Goal: Task Accomplishment & Management: Use online tool/utility

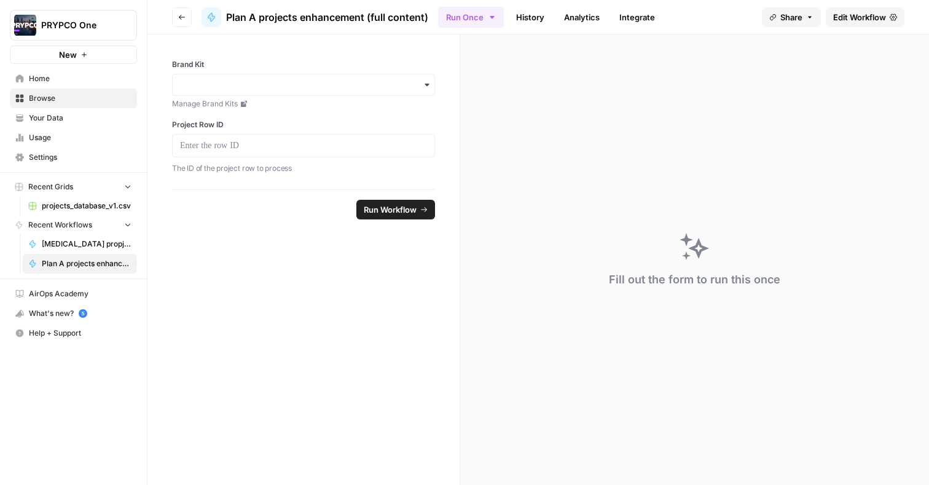
click at [80, 206] on span "projects_database_v1.csv" at bounding box center [87, 205] width 90 height 11
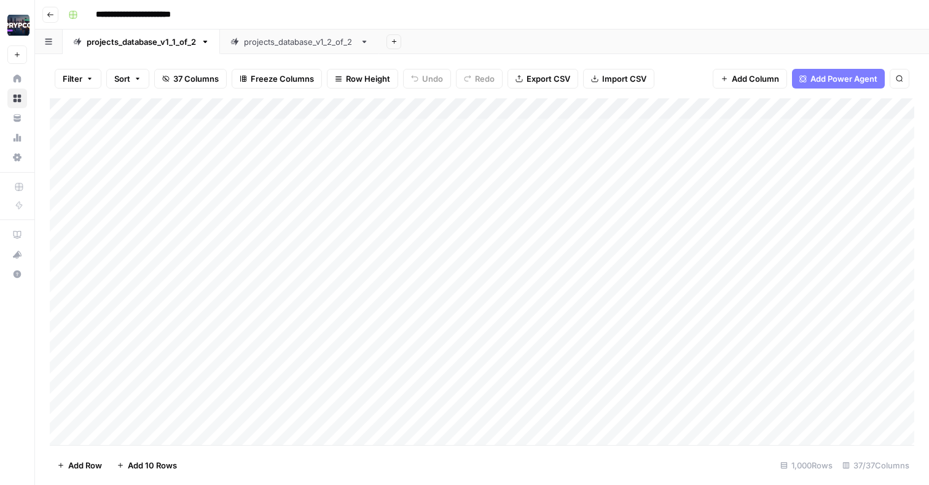
click at [42, 14] on button "Go back" at bounding box center [50, 15] width 16 height 16
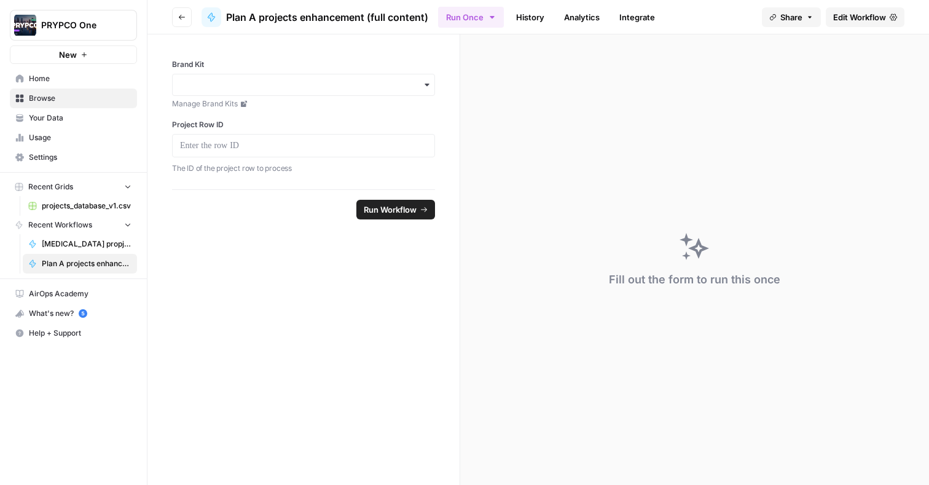
click at [849, 30] on header "Go back Plan A projects enhancement (full content) Run Once History Analytics I…" at bounding box center [537, 17] width 781 height 34
click at [851, 13] on span "Edit Workflow" at bounding box center [859, 17] width 53 height 12
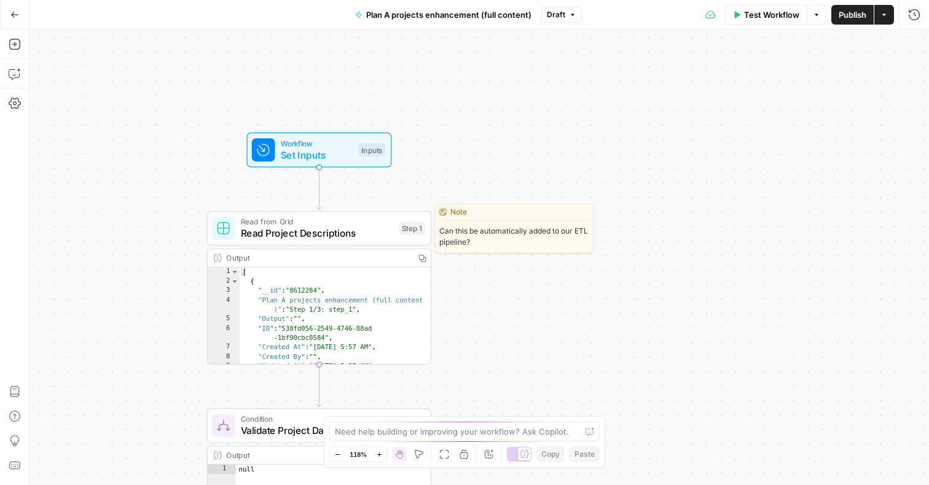
click at [347, 233] on span "Read Project Descriptions" at bounding box center [317, 233] width 152 height 15
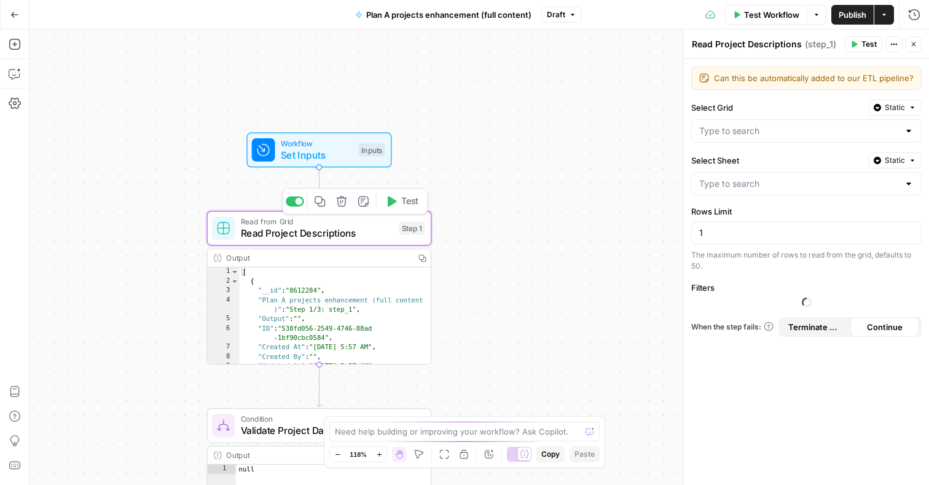
type input "projects_database_v1_2_of_2"
type input "projects_database_v1.csv"
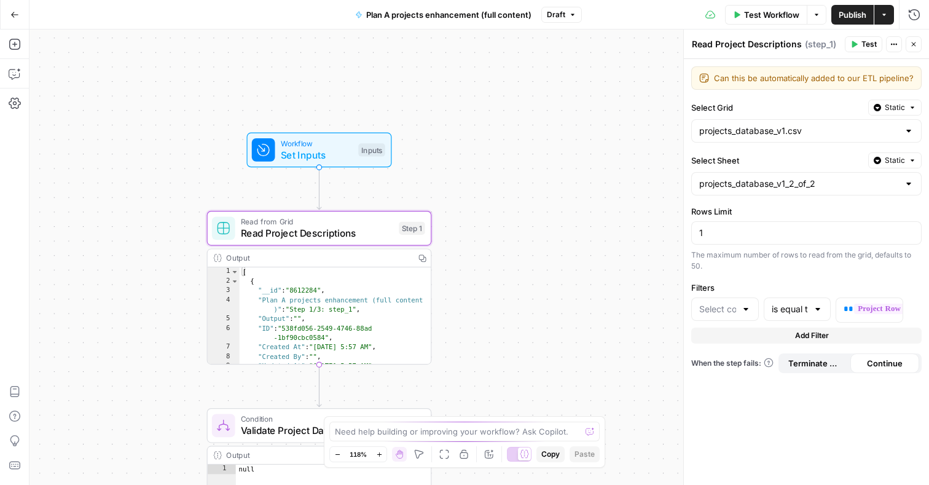
type input "ID"
drag, startPoint x: 830, startPoint y: 182, endPoint x: 723, endPoint y: 182, distance: 106.2
click at [723, 182] on input "Select Sheet" at bounding box center [799, 183] width 200 height 12
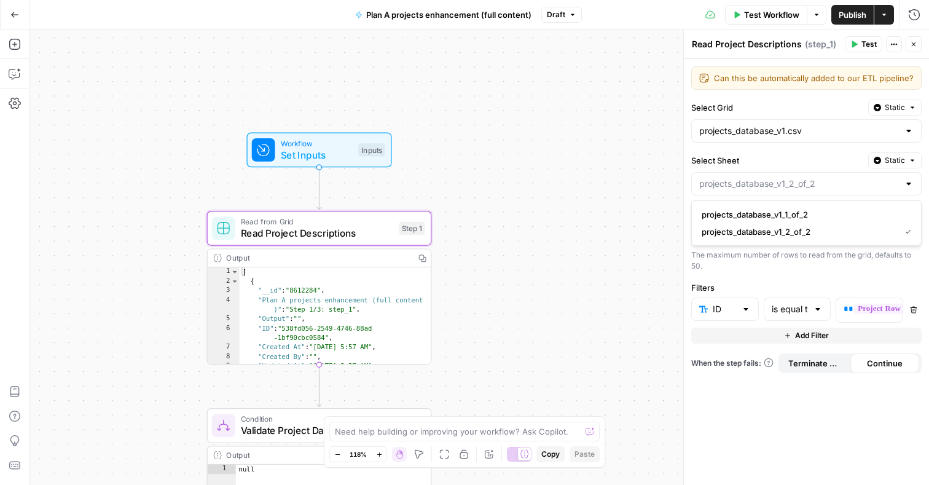
type input "projects_database_v1_2_of_2"
click at [742, 275] on div "Can this be automatically added to our ETL pipeline? Can this be automatically …" at bounding box center [806, 272] width 245 height 426
click at [314, 296] on div "[ { "__id" : "8612284" , "Plan A projects enhancement (full content )" : "Step …" at bounding box center [336, 325] width 192 height 117
drag, startPoint x: 293, startPoint y: 310, endPoint x: 311, endPoint y: 311, distance: 17.9
click at [311, 311] on div "[ { "__id" : "8612284" , "Plan A projects enhancement (full content )" : "Step …" at bounding box center [336, 325] width 192 height 117
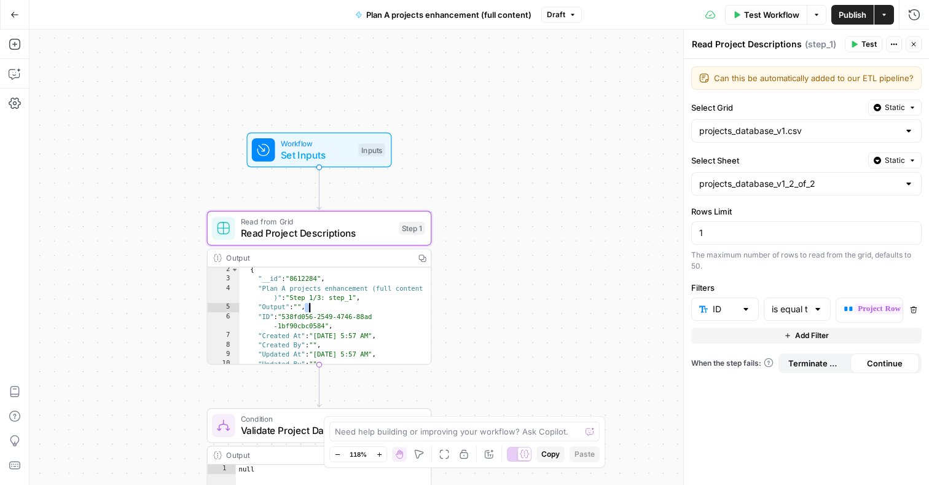
scroll to position [9, 0]
drag, startPoint x: 283, startPoint y: 315, endPoint x: 300, endPoint y: 315, distance: 17.2
click at [300, 315] on div "{ "__id" : "8612284" , "Plan A projects enhancement (full content )" : "Step 1/…" at bounding box center [336, 323] width 192 height 117
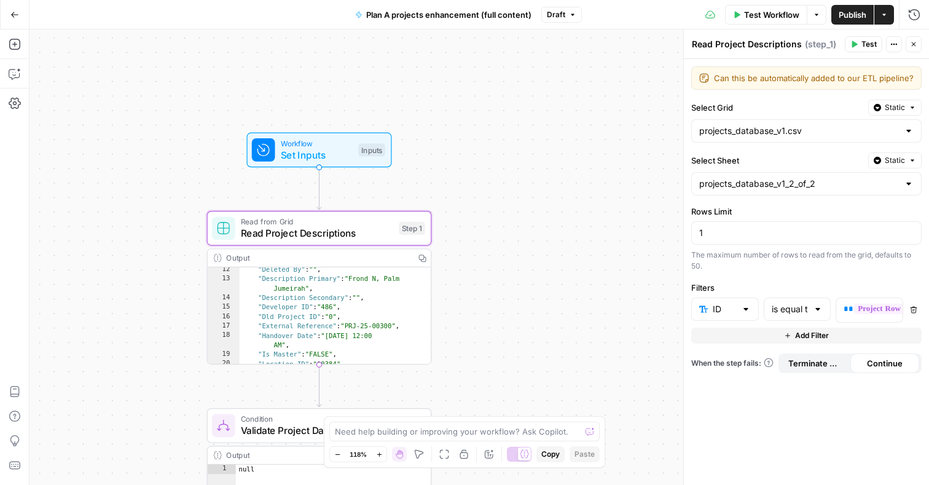
scroll to position [105, 0]
drag, startPoint x: 354, startPoint y: 281, endPoint x: 381, endPoint y: 282, distance: 27.0
click at [380, 282] on div ""Deleted By" : "" , "Description Primary" : "Frond N, Palm Jumeirah" , "Descrip…" at bounding box center [336, 323] width 192 height 117
click at [324, 303] on div ""Deleted By" : "" , "Description Primary" : "Frond N, Palm Jumeirah" , "Descrip…" at bounding box center [336, 323] width 192 height 117
type textarea "**********"
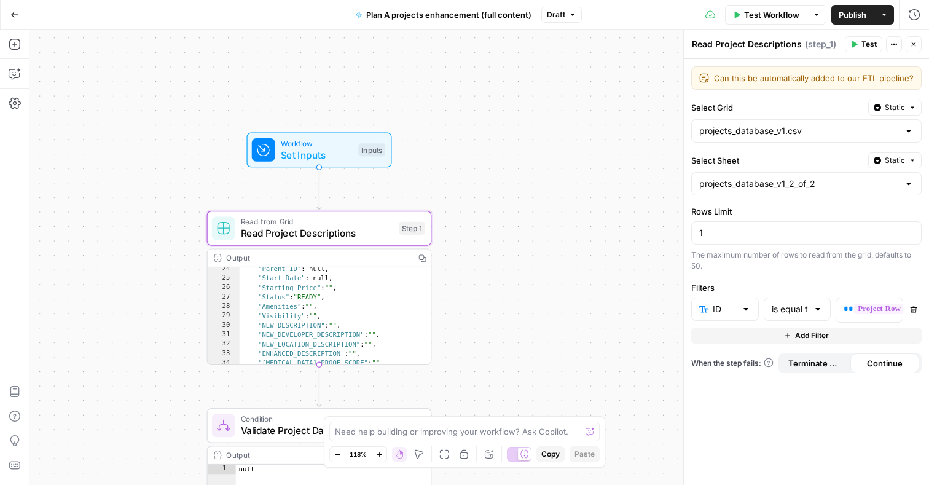
scroll to position [236, 0]
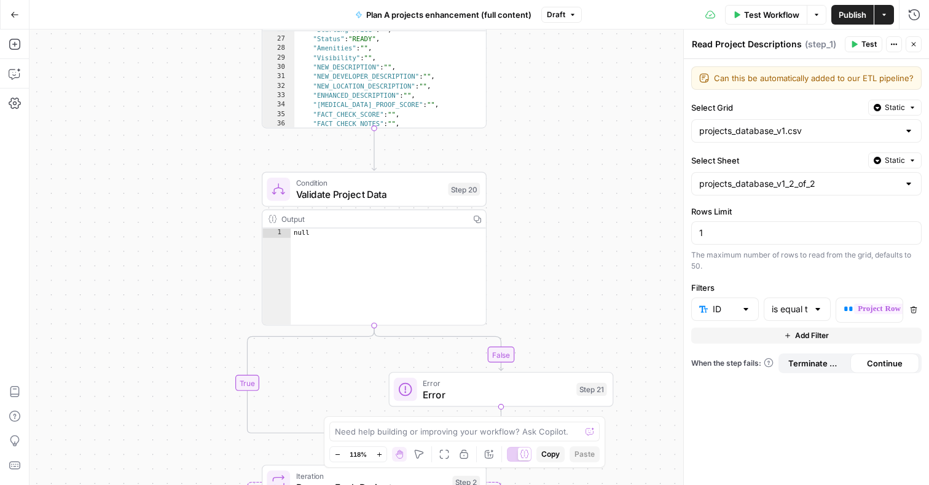
click at [380, 203] on div "Condition Validate Project Data Step 20 Copy step Delete step Add Note Test" at bounding box center [374, 188] width 225 height 35
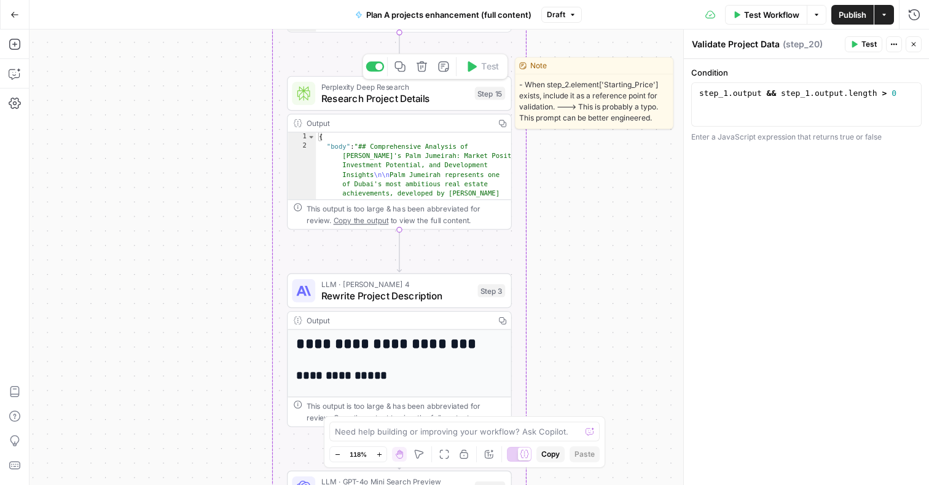
click at [427, 97] on span "Research Project Details" at bounding box center [395, 98] width 148 height 15
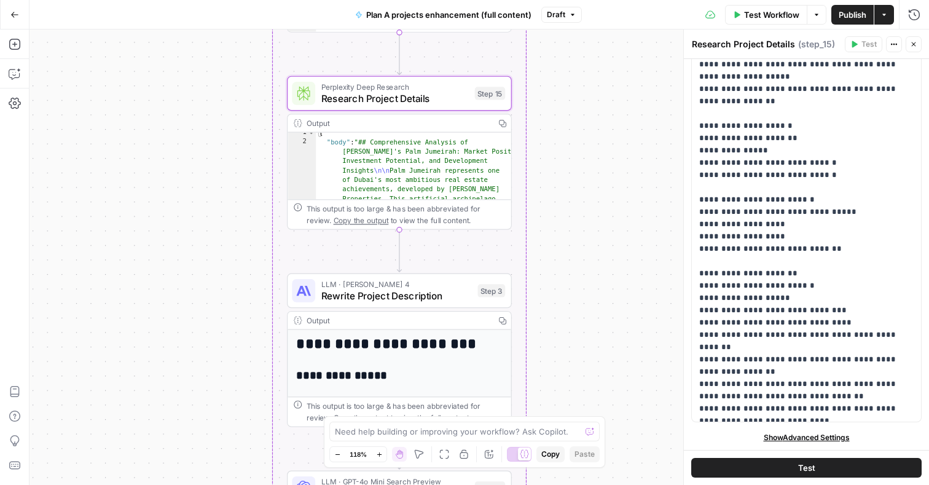
scroll to position [783, 0]
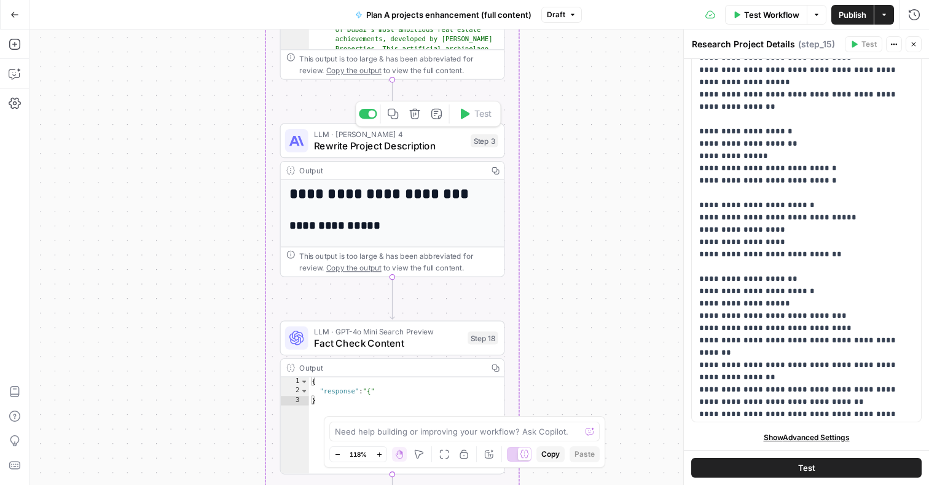
click at [402, 157] on div "LLM · [PERSON_NAME] 4 Rewrite Project Description Step 3 Copy step Delete step …" at bounding box center [392, 140] width 225 height 35
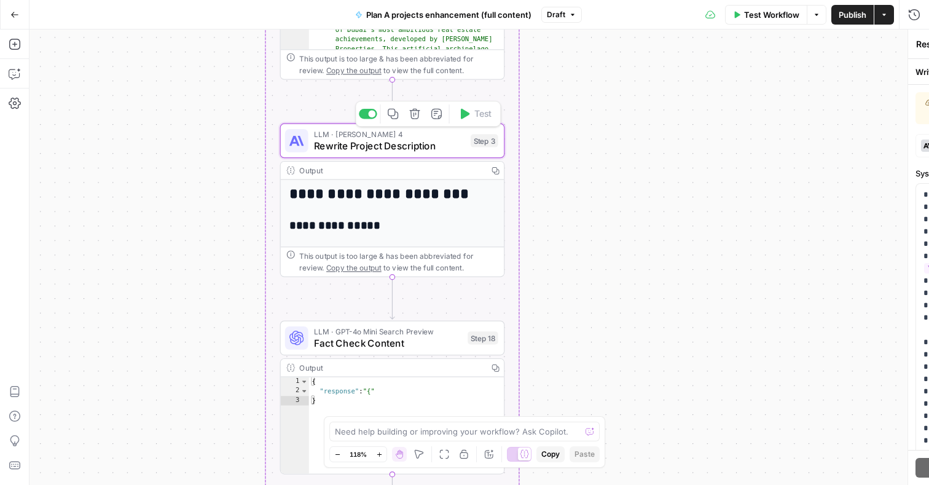
type textarea "Rewrite Project Description"
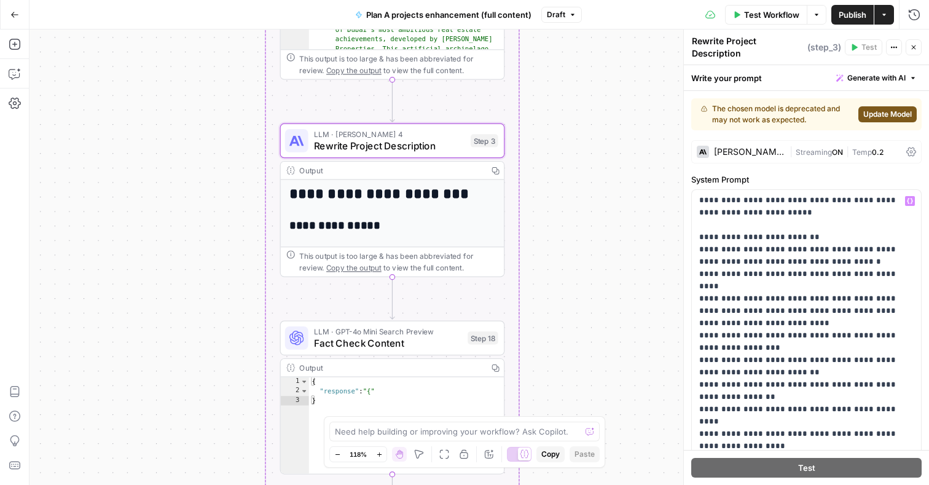
scroll to position [394, 0]
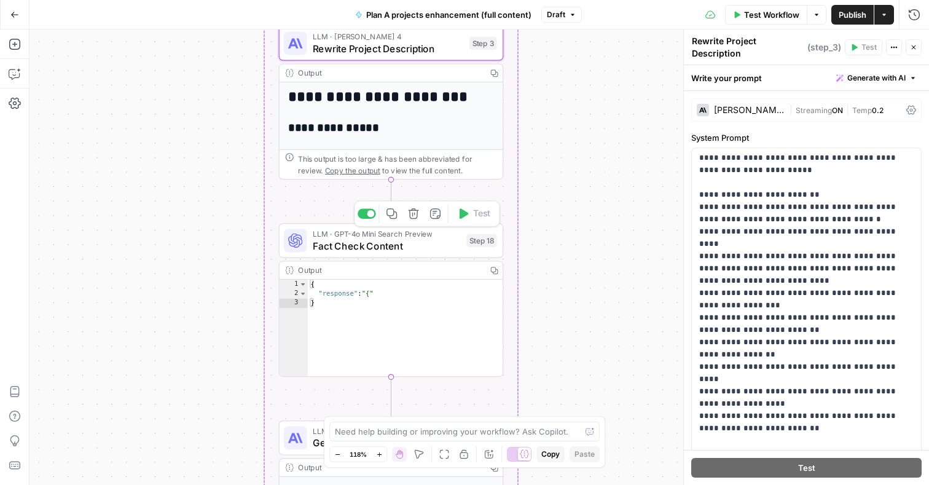
click at [369, 246] on span "Fact Check Content" at bounding box center [387, 245] width 148 height 15
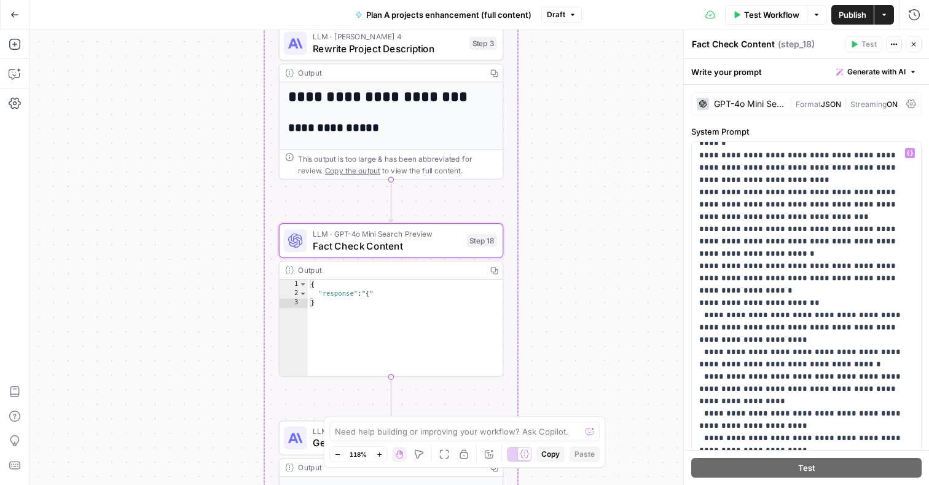
scroll to position [563, 0]
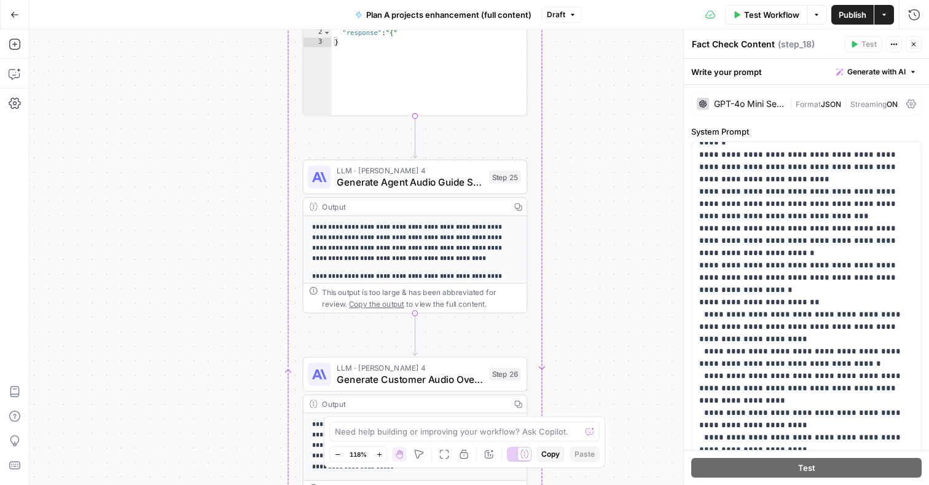
click at [407, 182] on span "Generate Agent Audio Guide Script" at bounding box center [410, 181] width 146 height 15
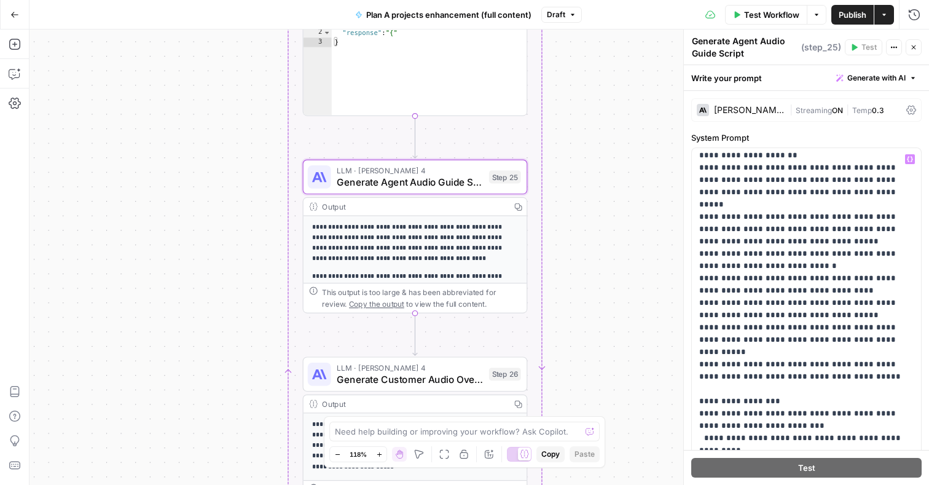
scroll to position [590, 0]
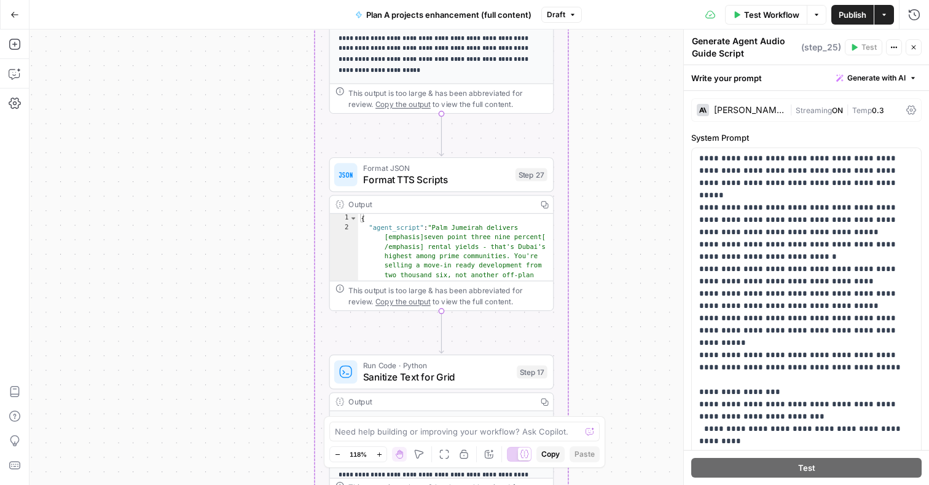
click at [450, 177] on span "Format TTS Scripts" at bounding box center [436, 180] width 146 height 15
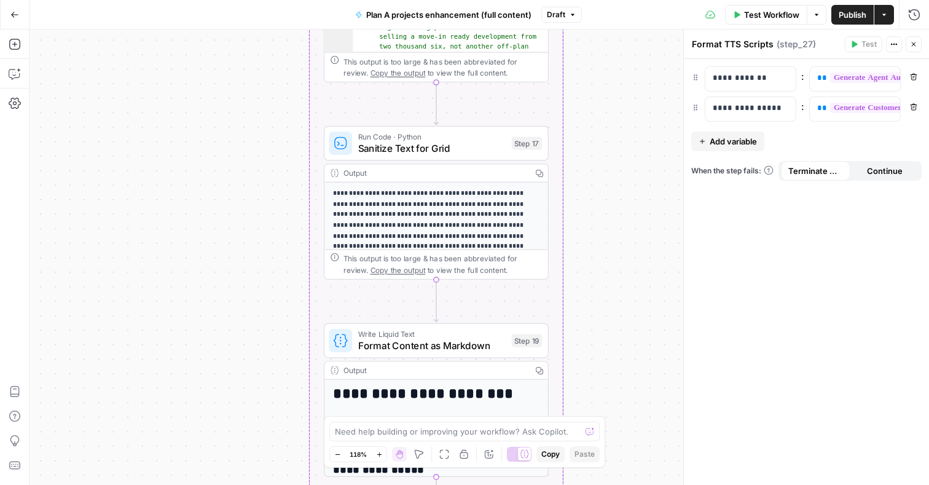
click at [458, 147] on span "Sanitize Text for Grid" at bounding box center [432, 148] width 148 height 15
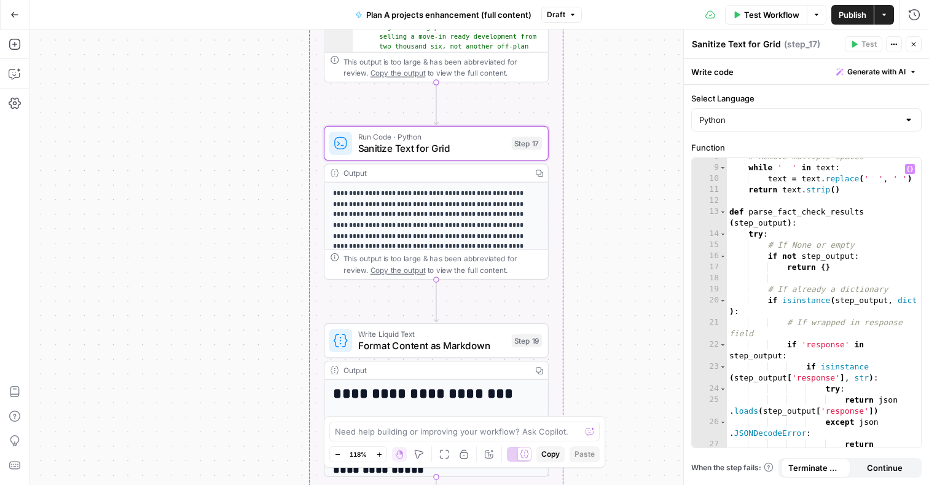
scroll to position [106, 0]
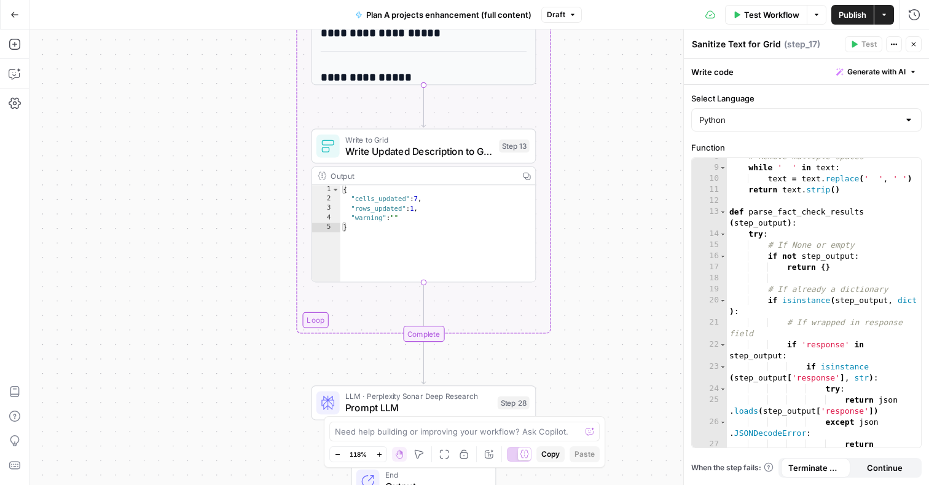
click at [435, 155] on span "Write Updated Description to Grid" at bounding box center [419, 151] width 148 height 15
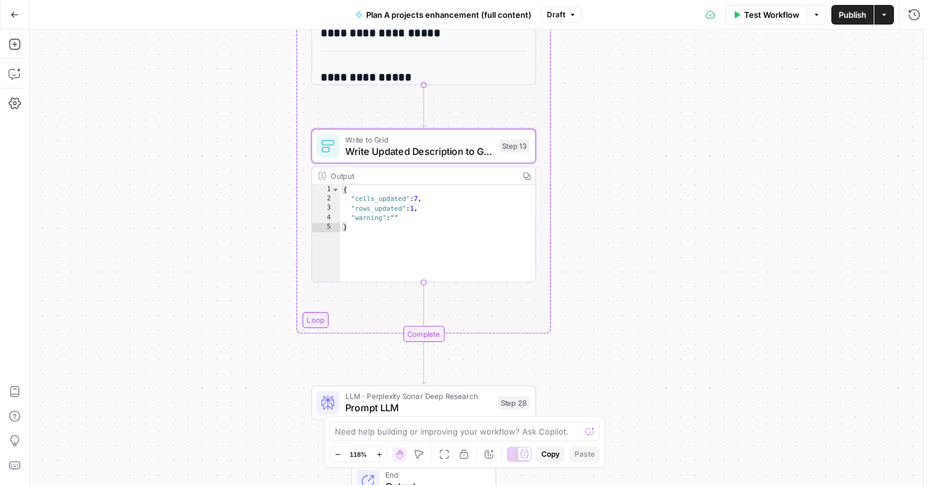
type textarea "Write Updated Description to Grid"
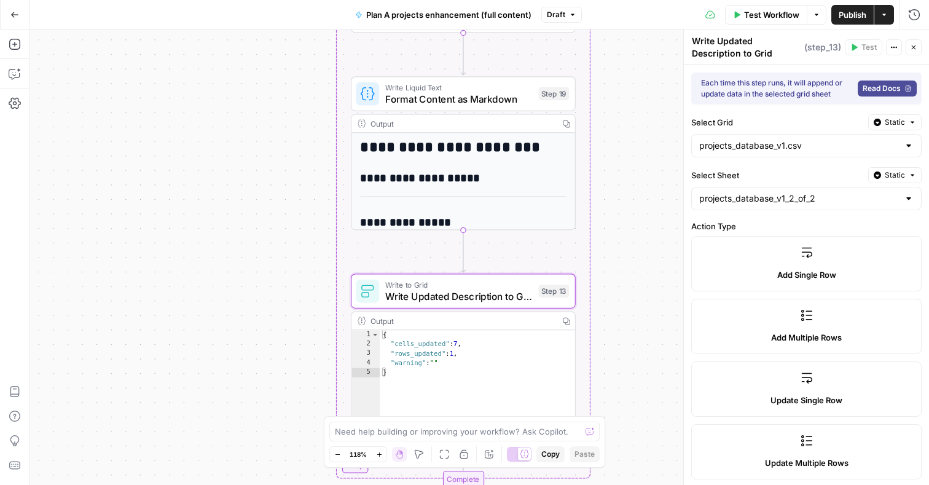
scroll to position [13, 0]
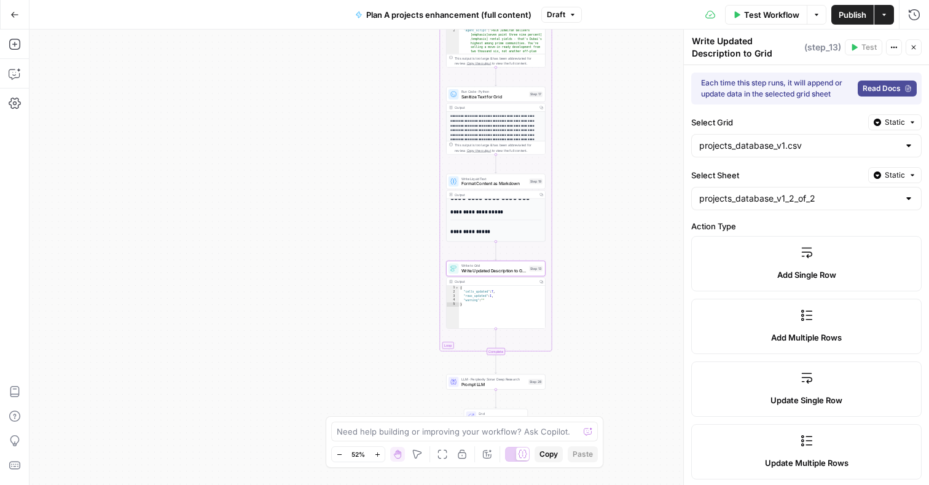
click at [360, 230] on div "**********" at bounding box center [478, 256] width 899 height 455
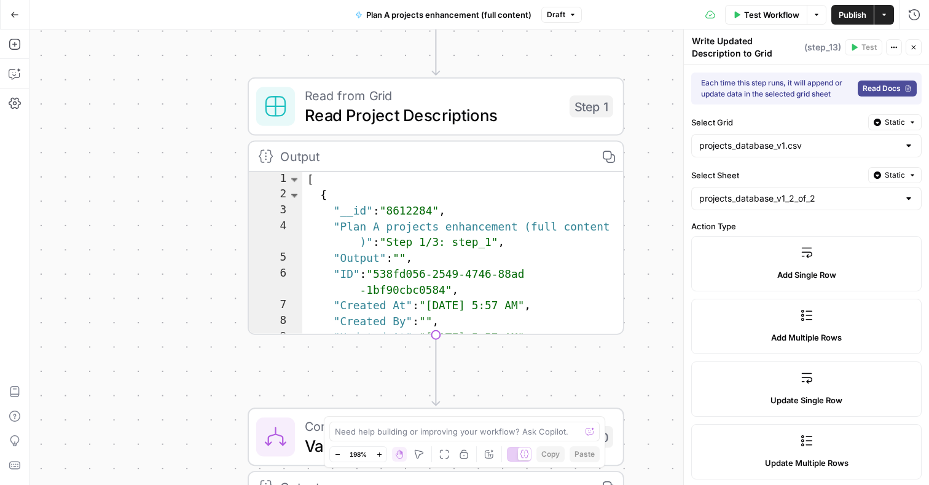
scroll to position [2, 0]
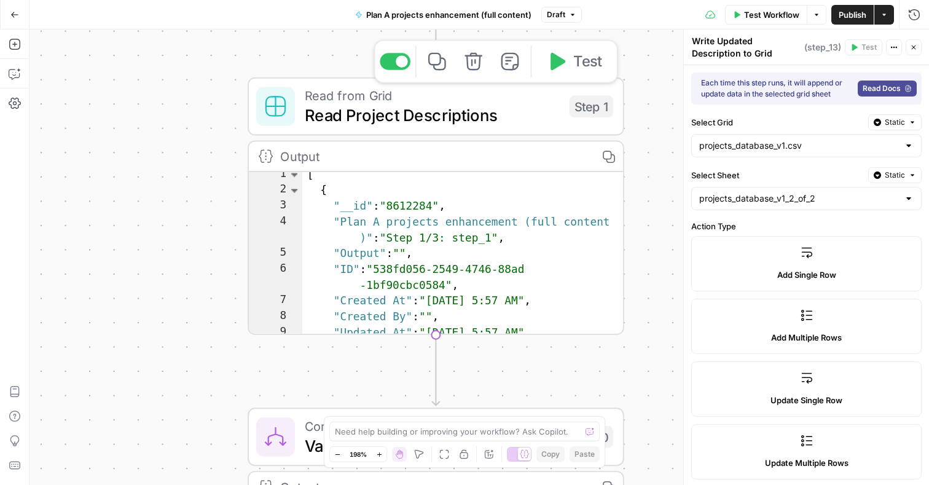
click at [446, 120] on span "Read Project Descriptions" at bounding box center [432, 115] width 255 height 25
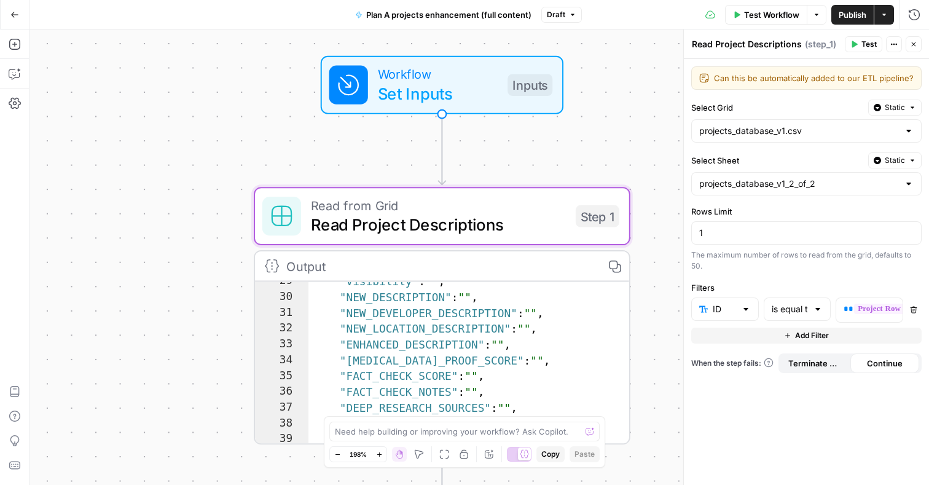
scroll to position [276, 0]
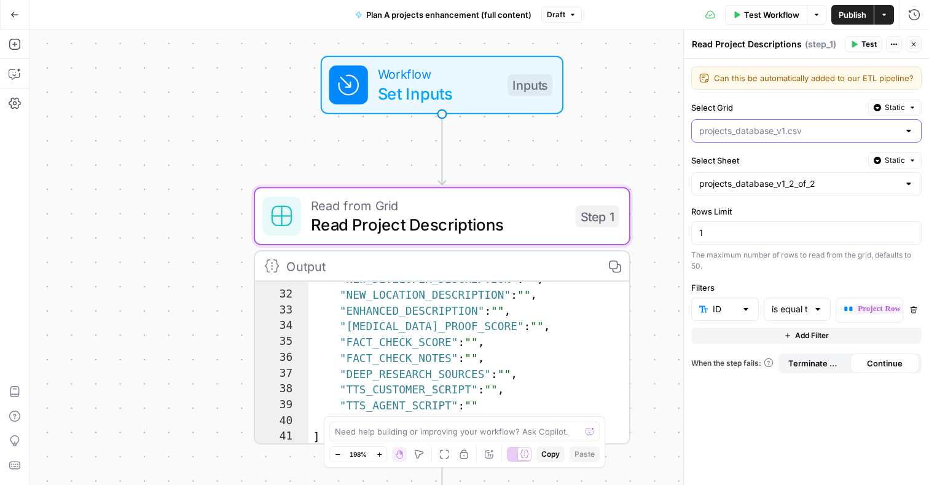
click at [811, 131] on input "Select Grid" at bounding box center [799, 131] width 200 height 12
click at [808, 152] on div "projects_database_v1.csv" at bounding box center [806, 161] width 230 height 28
click at [808, 165] on span "projects_database_v1.csv" at bounding box center [797, 161] width 193 height 12
type input "projects_database_v1.csv"
click at [881, 104] on icon "button" at bounding box center [876, 107] width 7 height 7
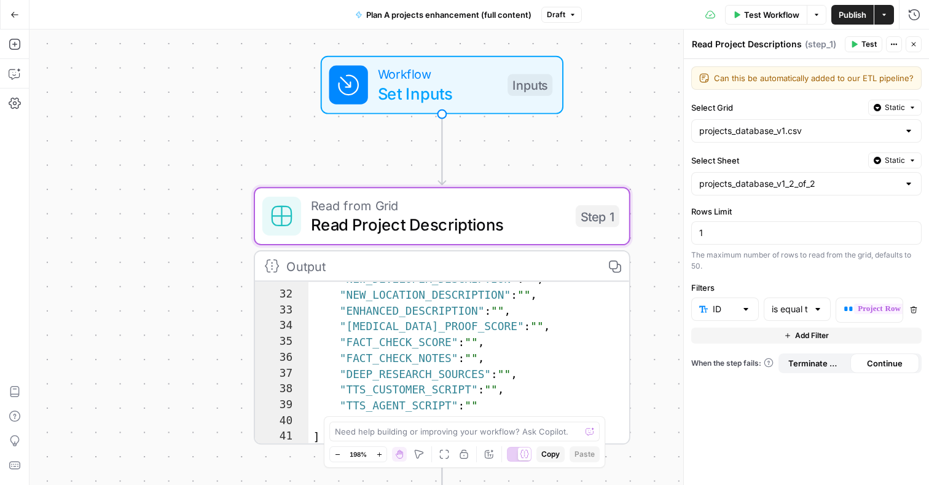
click at [880, 104] on icon "button" at bounding box center [876, 107] width 7 height 7
click at [823, 187] on input "Select Sheet" at bounding box center [799, 183] width 200 height 12
type input "projects_database_v1_2_of_2"
click at [755, 275] on div "Can this be automatically added to our ETL pipeline? Can this be automatically …" at bounding box center [806, 272] width 245 height 426
click at [715, 241] on div "1" at bounding box center [806, 232] width 230 height 23
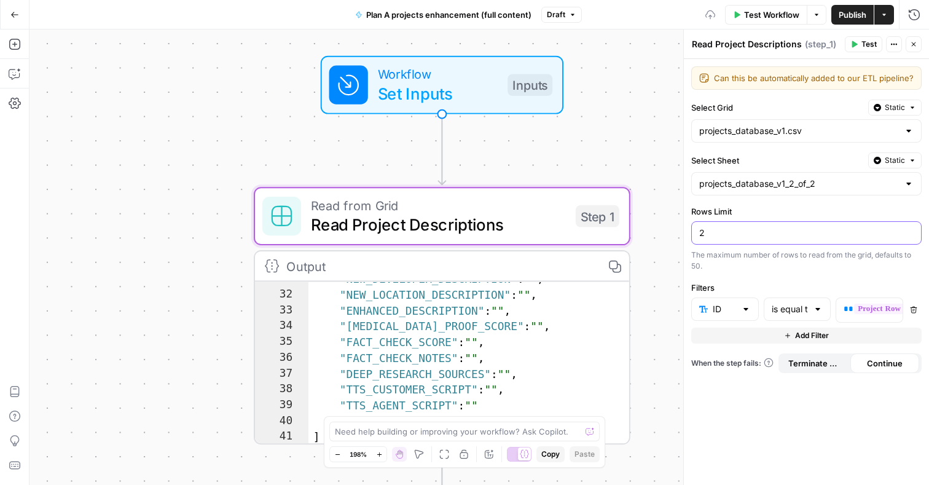
type input "2"
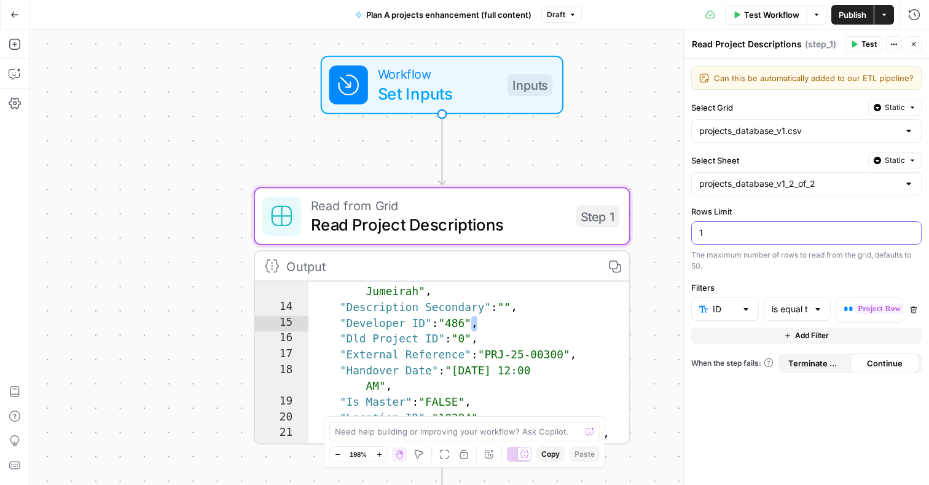
scroll to position [119, 0]
type input "1"
click at [648, 344] on div "**********" at bounding box center [478, 256] width 899 height 455
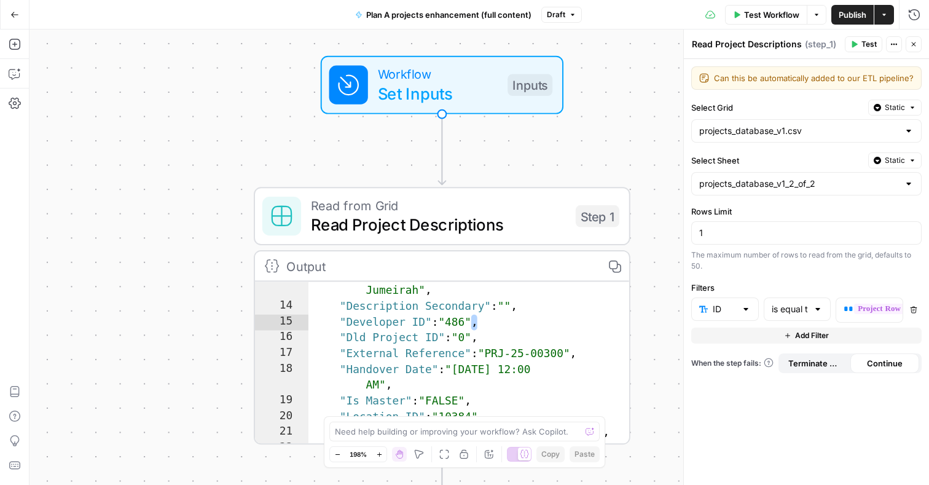
type textarea "**********"
click at [536, 326] on div ""Description Primary" : "Frond N, Palm Jumeirah" , "Description Secondary" : ""…" at bounding box center [469, 372] width 322 height 211
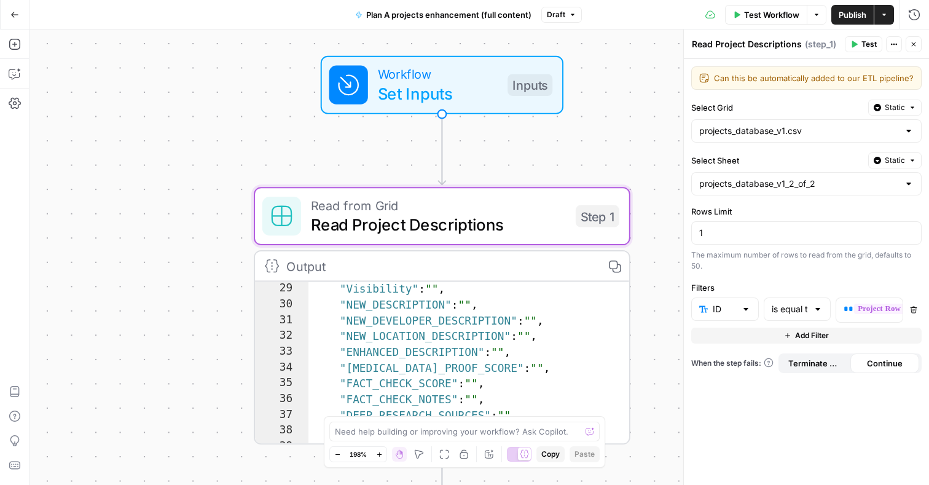
scroll to position [276, 0]
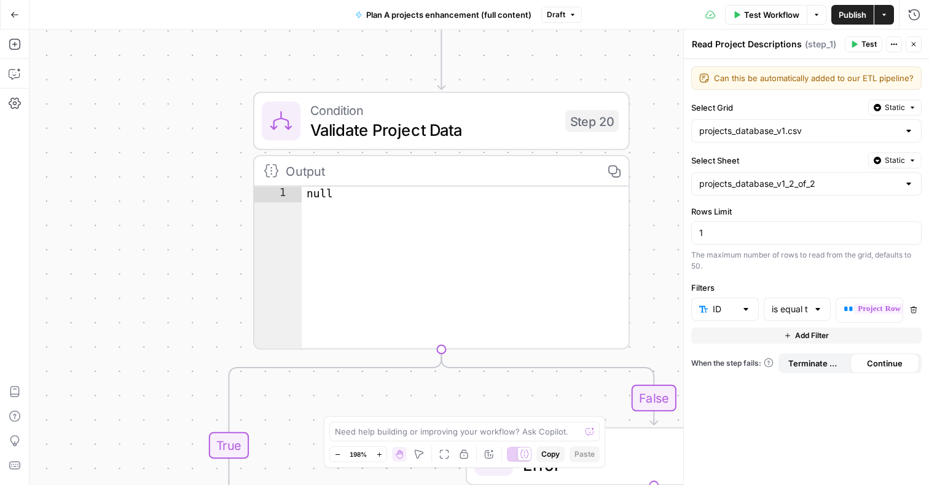
click at [526, 122] on span "Validate Project Data" at bounding box center [432, 129] width 245 height 25
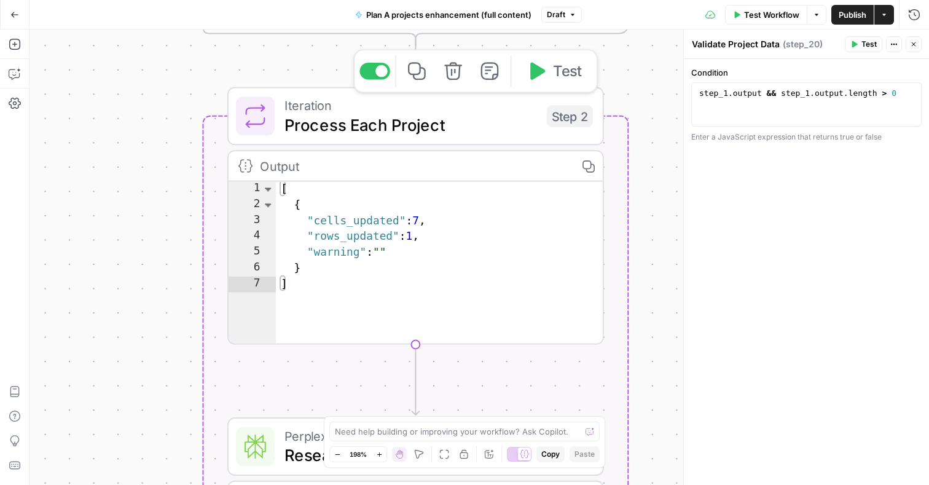
click at [457, 121] on span "Process Each Project" at bounding box center [410, 124] width 252 height 25
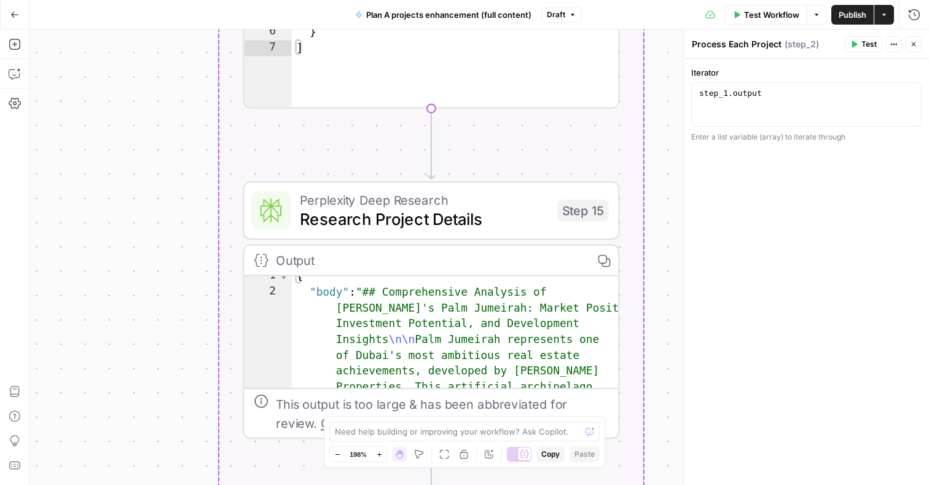
click at [363, 220] on span "Research Project Details" at bounding box center [423, 219] width 247 height 25
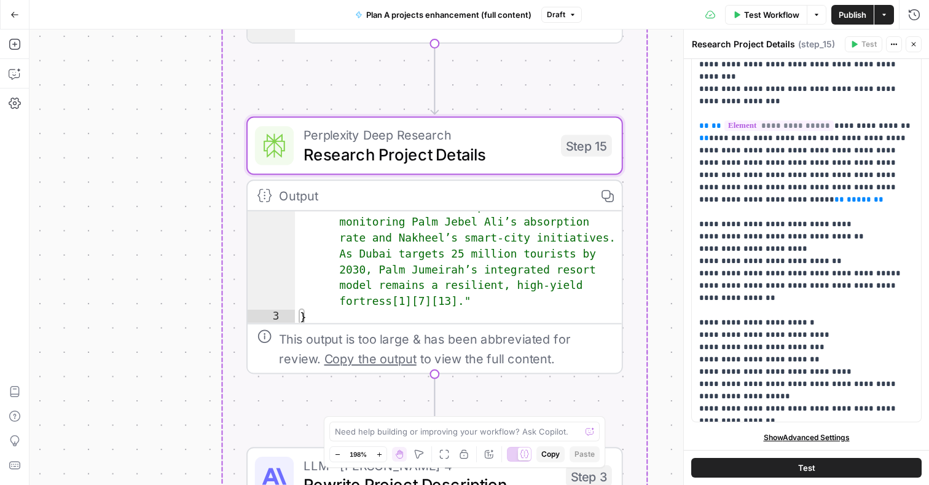
scroll to position [0, 0]
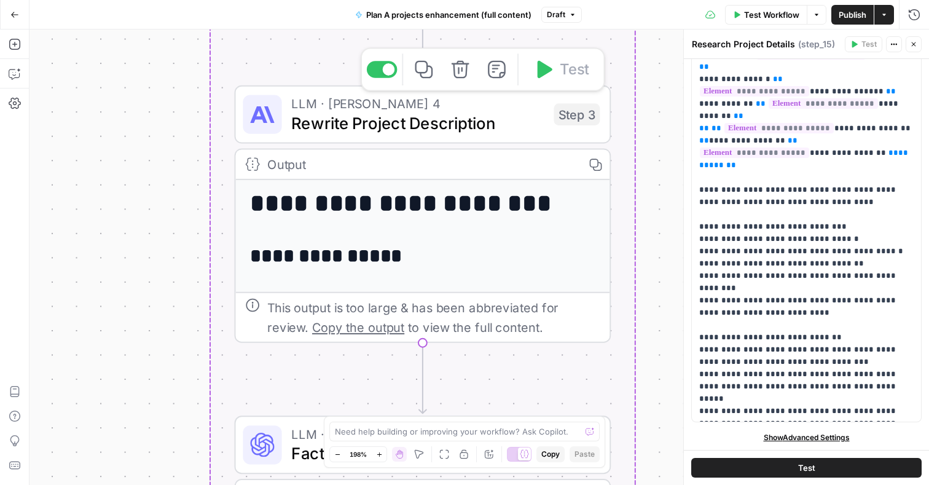
click at [410, 117] on span "Rewrite Project Description" at bounding box center [417, 123] width 252 height 25
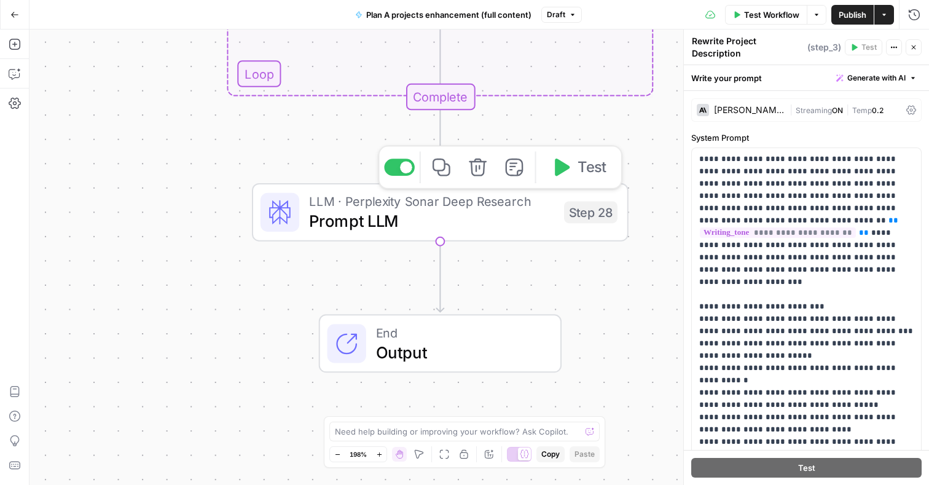
click at [337, 225] on span "Prompt LLM" at bounding box center [431, 220] width 245 height 25
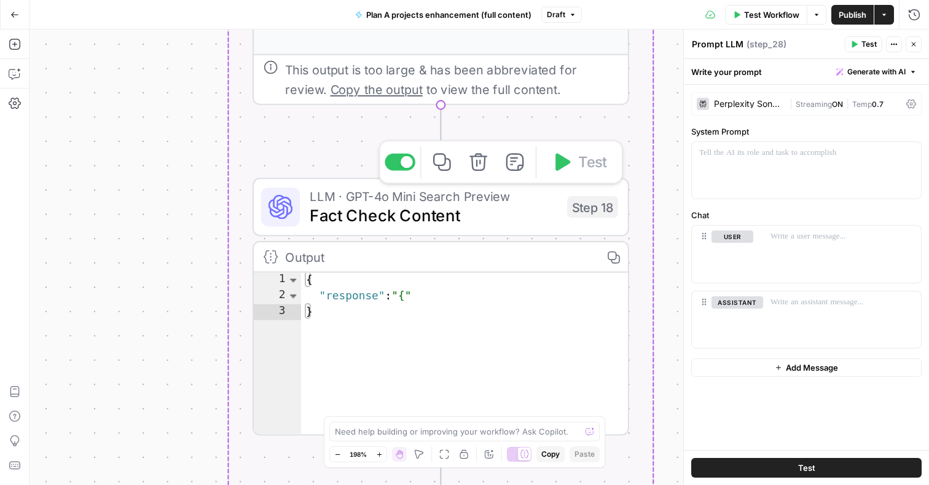
click at [402, 218] on span "Fact Check Content" at bounding box center [433, 215] width 247 height 25
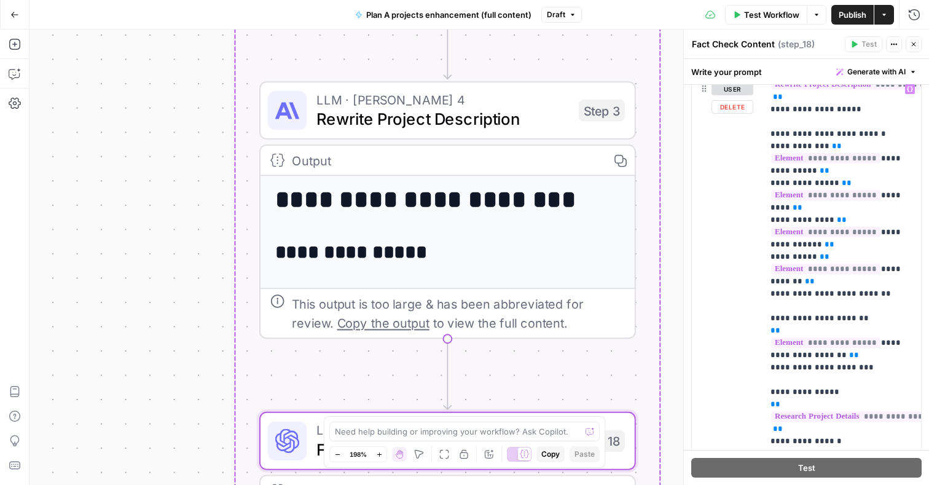
scroll to position [103, 0]
